Goal: Communication & Community: Answer question/provide support

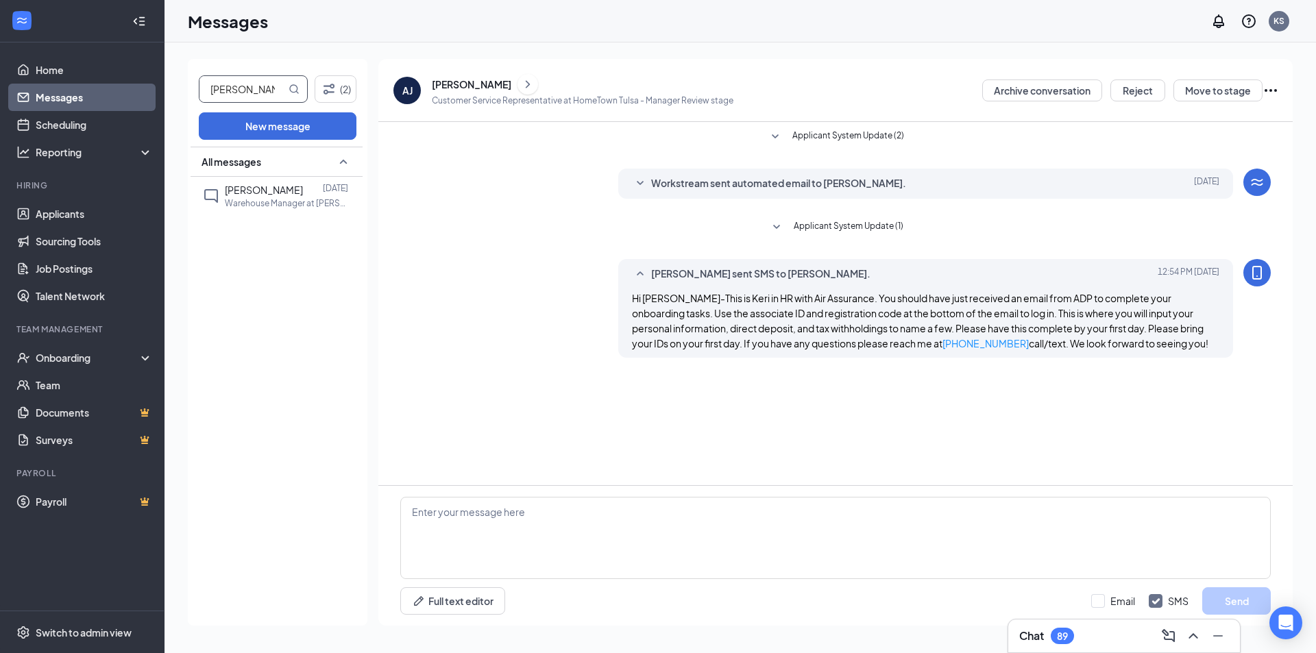
drag, startPoint x: 276, startPoint y: 88, endPoint x: 171, endPoint y: 99, distance: 105.5
click at [171, 99] on div "[PERSON_NAME] (2) New message All messages [PERSON_NAME] [DATE] Warehouse Manag…" at bounding box center [741, 348] width 1152 height 611
type input "[PERSON_NAME]"
click at [274, 195] on p "Customer Service Representative at [GEOGRAPHIC_DATA] [GEOGRAPHIC_DATA]" at bounding box center [286, 201] width 123 height 12
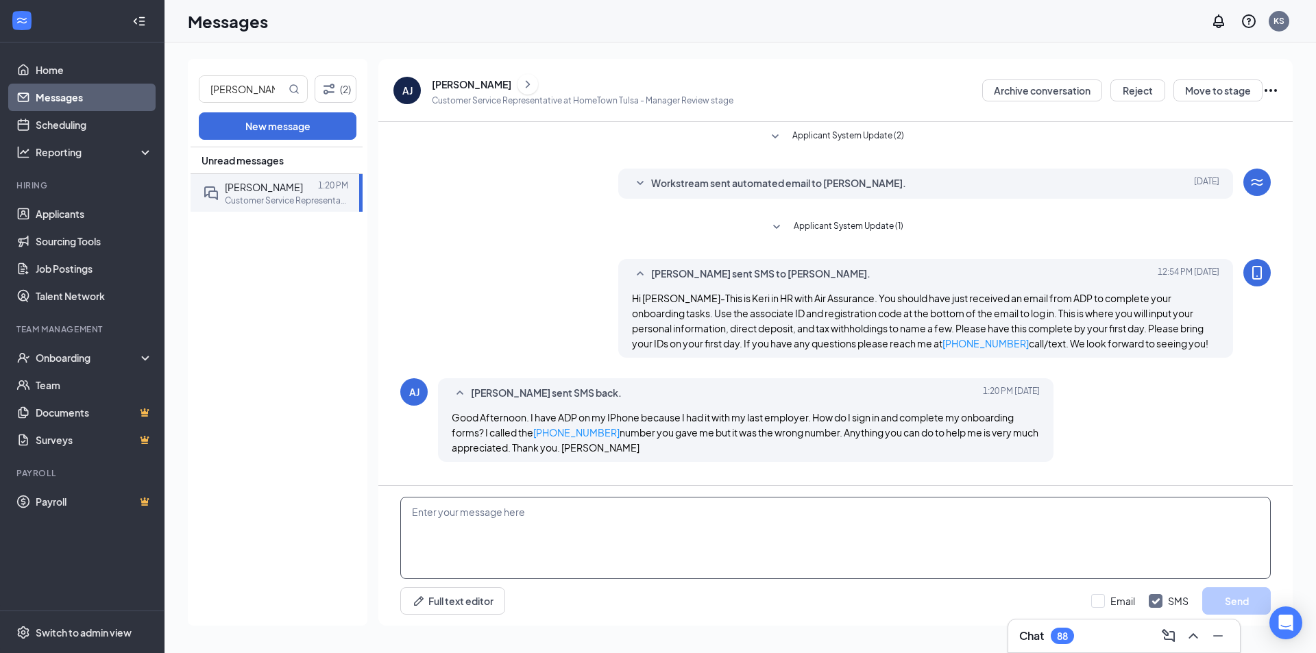
drag, startPoint x: 603, startPoint y: 509, endPoint x: 762, endPoint y: 555, distance: 165.6
click at [603, 509] on textarea at bounding box center [835, 538] width 871 height 82
type textarea "We have fixed the phone. For some reason it was being forwarded to the person w…"
click at [1236, 605] on button "Send" at bounding box center [1237, 601] width 69 height 27
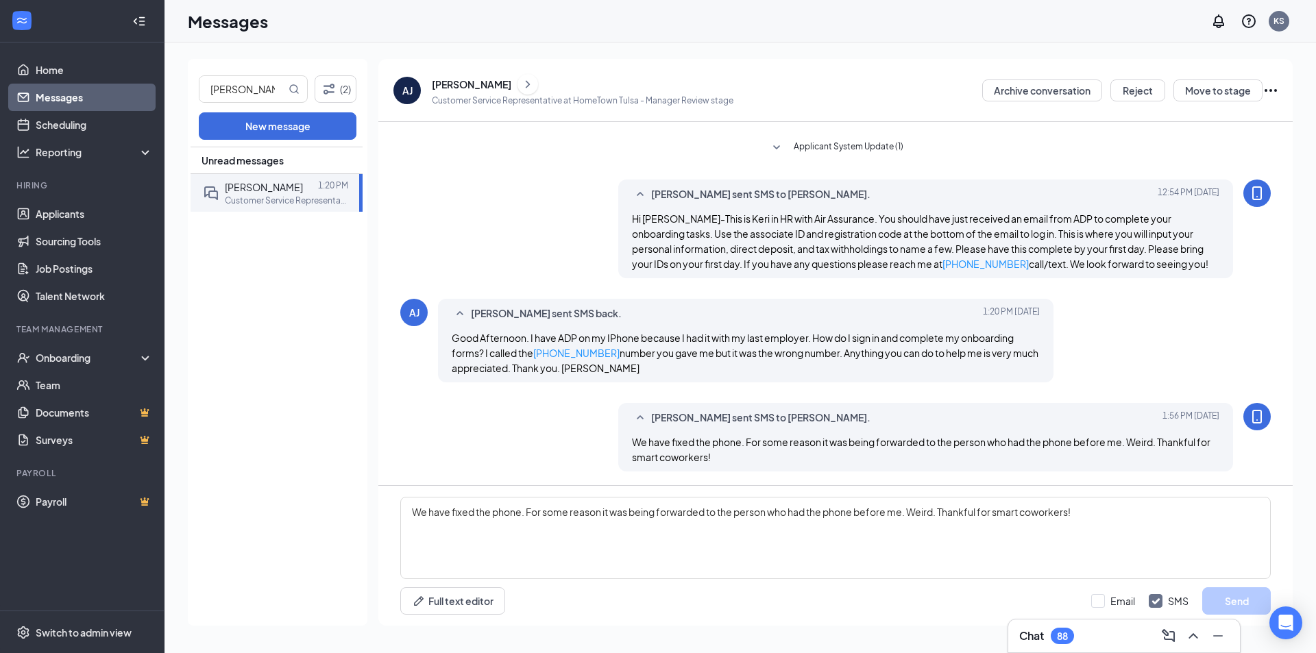
drag, startPoint x: 625, startPoint y: 206, endPoint x: 1181, endPoint y: 270, distance: 559.7
click at [1181, 270] on div "[PERSON_NAME] sent SMS to [PERSON_NAME]. [DATE] 12:54 PM Hi [PERSON_NAME]-This …" at bounding box center [926, 229] width 616 height 99
copy div "[PERSON_NAME] sent SMS to [PERSON_NAME]. [DATE] 12:54 PM Hi [PERSON_NAME]-This …"
drag, startPoint x: 261, startPoint y: 89, endPoint x: 169, endPoint y: 88, distance: 91.9
click at [169, 88] on div "[PERSON_NAME] (2) New message Unread messages [PERSON_NAME] 1:20 PM Customer Se…" at bounding box center [741, 348] width 1152 height 611
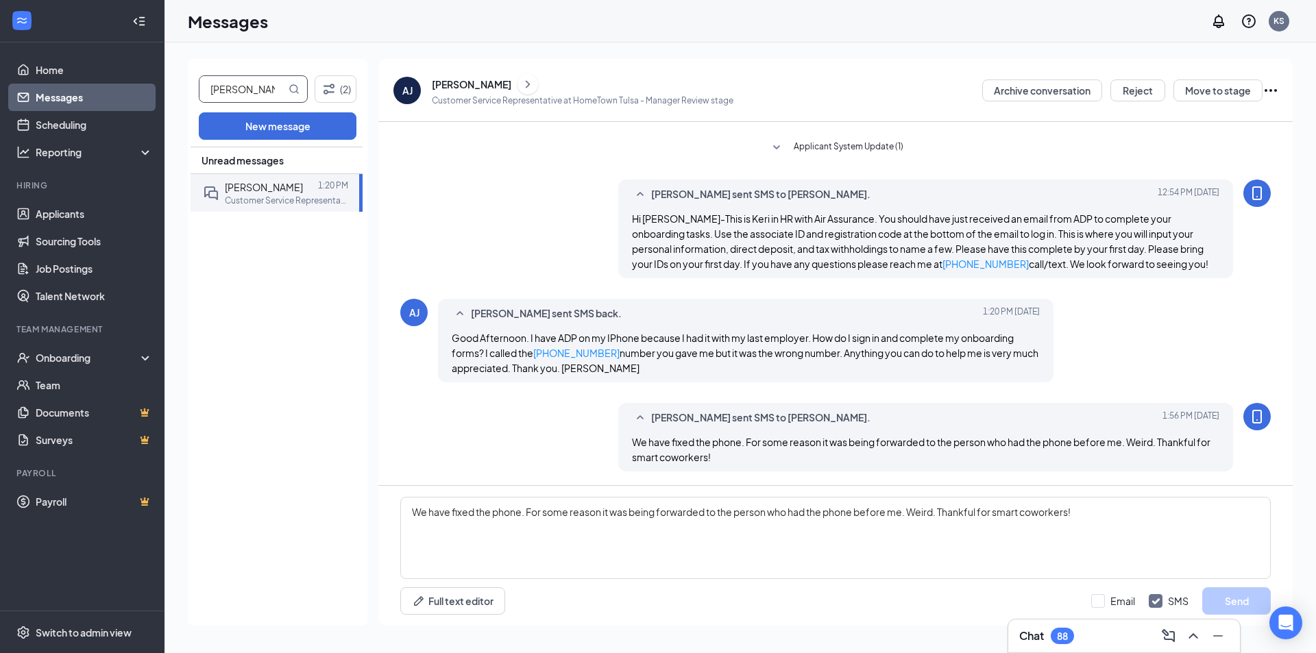
type input "[PERSON_NAME]"
click at [282, 193] on span "[PERSON_NAME]" at bounding box center [264, 190] width 78 height 12
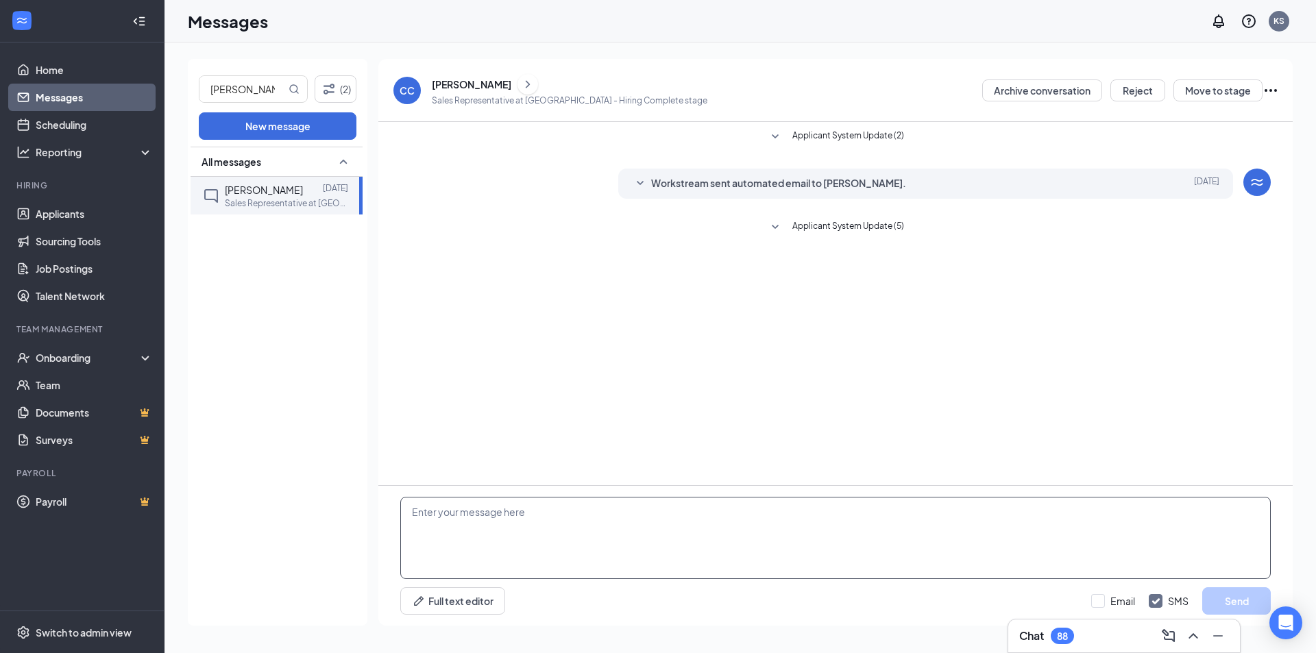
click at [456, 515] on textarea at bounding box center [835, 538] width 871 height 82
paste textarea "[PERSON_NAME] sent SMS to [PERSON_NAME]. [DATE] 12:54 PM Hi [PERSON_NAME]-This …"
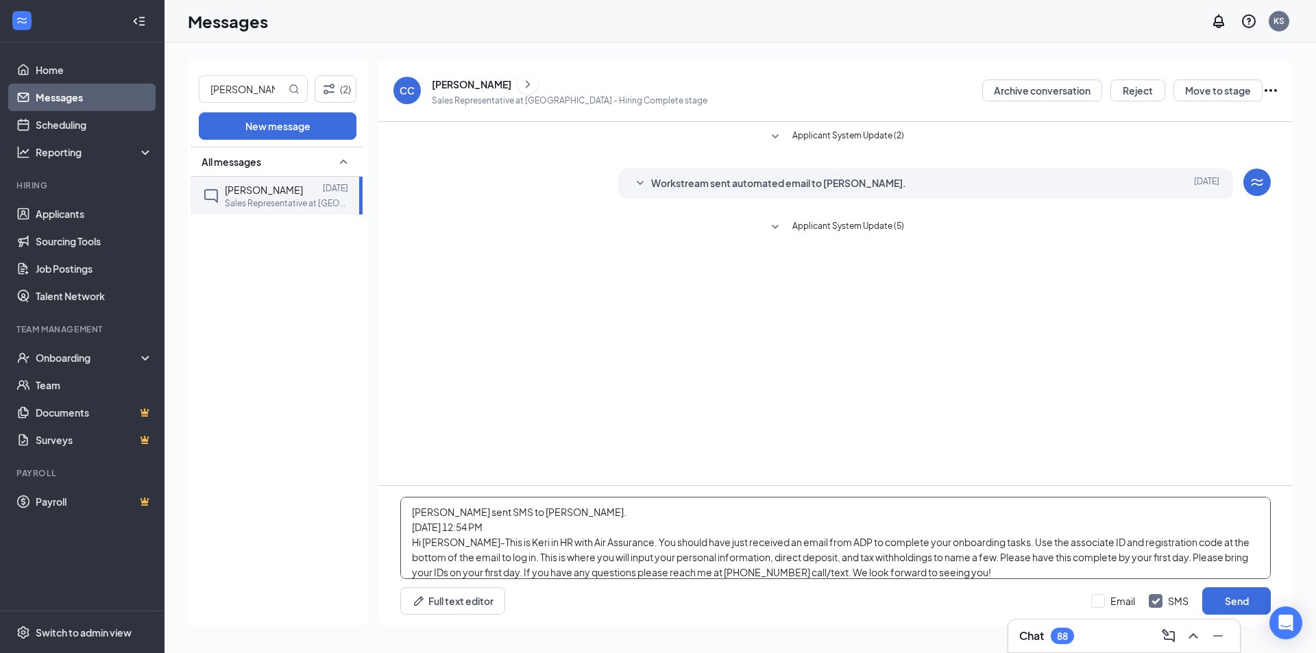
drag, startPoint x: 617, startPoint y: 514, endPoint x: 409, endPoint y: 517, distance: 207.8
click at [409, 517] on textarea "[PERSON_NAME] sent SMS to [PERSON_NAME]. [DATE] 12:54 PM Hi [PERSON_NAME]-This …" at bounding box center [835, 538] width 871 height 82
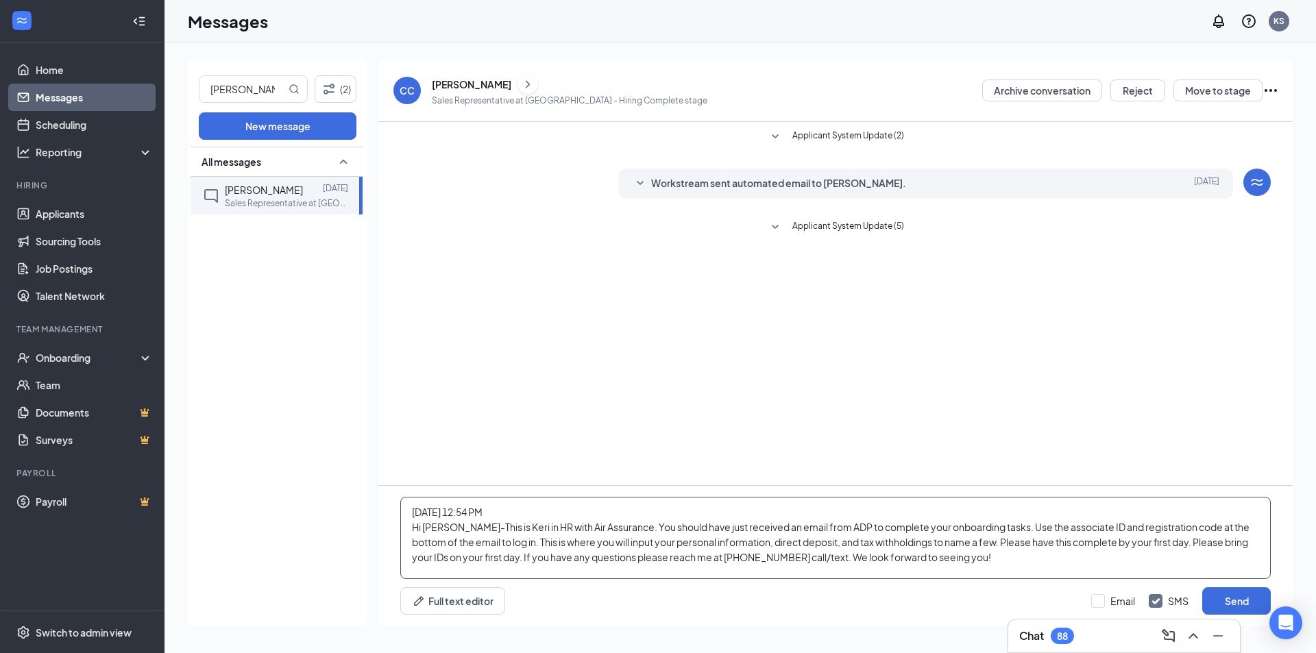
drag, startPoint x: 494, startPoint y: 525, endPoint x: 402, endPoint y: 522, distance: 91.9
click at [402, 522] on textarea "[DATE] 12:54 PM Hi [PERSON_NAME]-This is Keri in HR with Air Assurance. You sho…" at bounding box center [835, 538] width 871 height 82
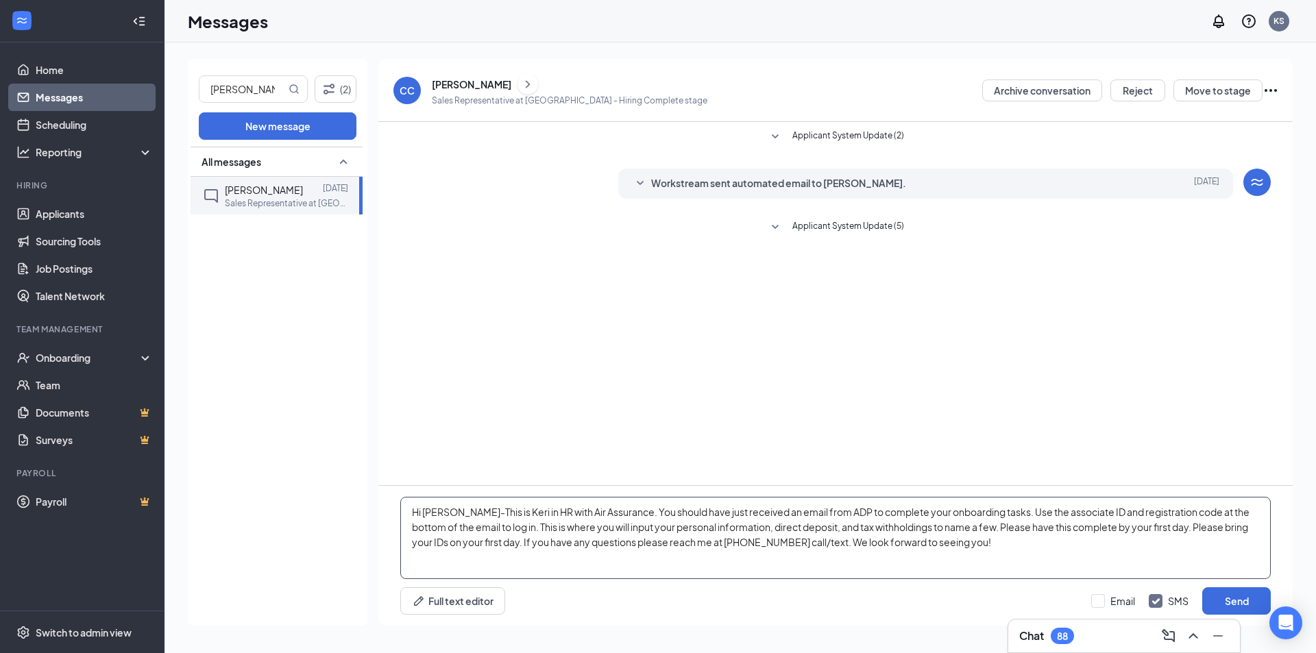
click at [455, 528] on textarea "Hi [PERSON_NAME]-This is Keri in HR with Air Assurance. You should have just re…" at bounding box center [835, 538] width 871 height 82
drag, startPoint x: 607, startPoint y: 531, endPoint x: 605, endPoint y: 449, distance: 82.3
click at [607, 529] on textarea "Hi [PERSON_NAME]-This is Keri in HR with Air Assurance. You should have just re…" at bounding box center [835, 538] width 871 height 82
type textarea "Hi [PERSON_NAME]-This is Keri in HR with Airco Service. You should have just re…"
click at [1234, 596] on button "Send" at bounding box center [1237, 601] width 69 height 27
